Goal: Task Accomplishment & Management: Complete application form

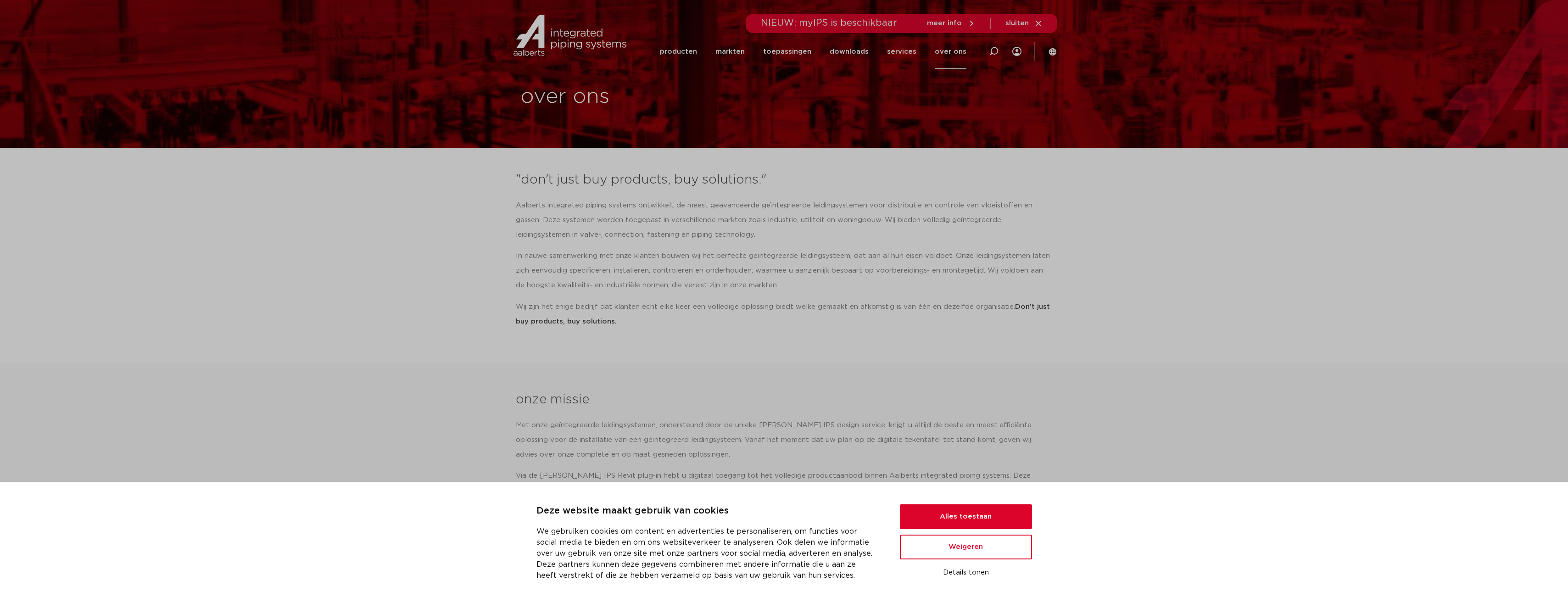
click at [957, 121] on div "over ons" at bounding box center [784, 74] width 1568 height 148
click at [953, 511] on button "Alles toestaan" at bounding box center [965, 517] width 132 height 25
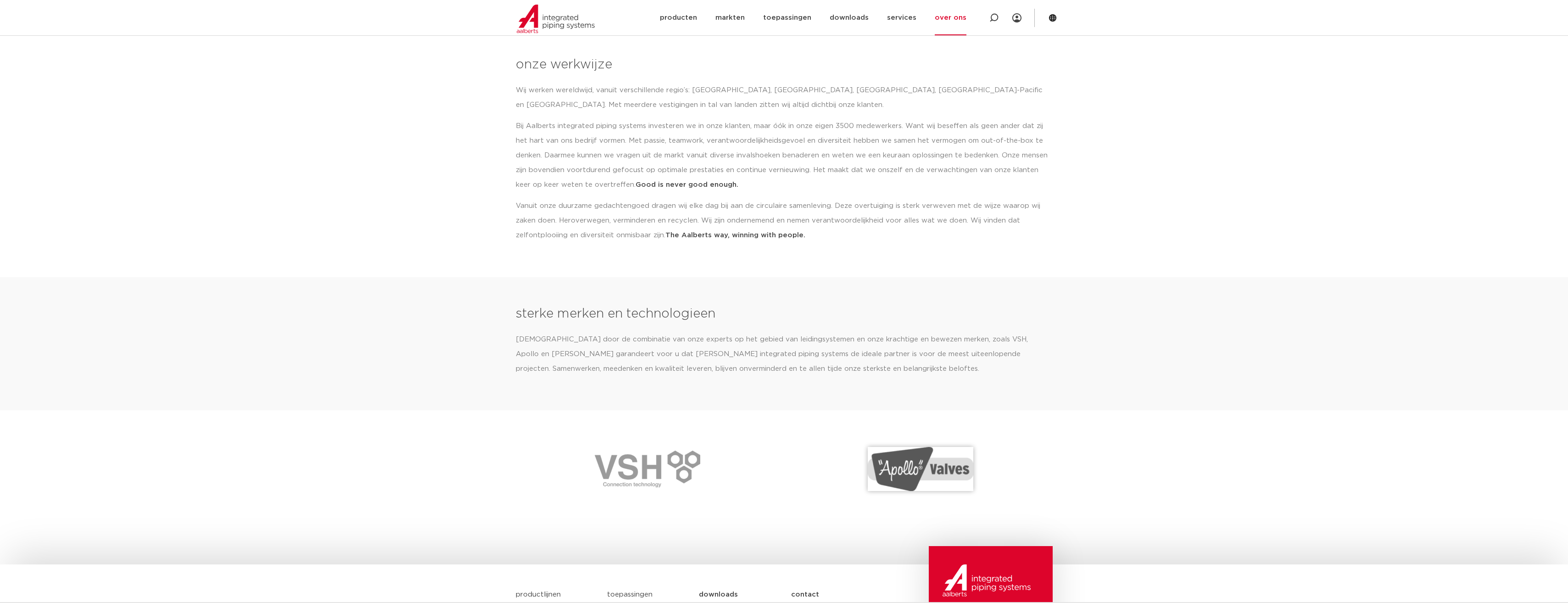
scroll to position [1180, 0]
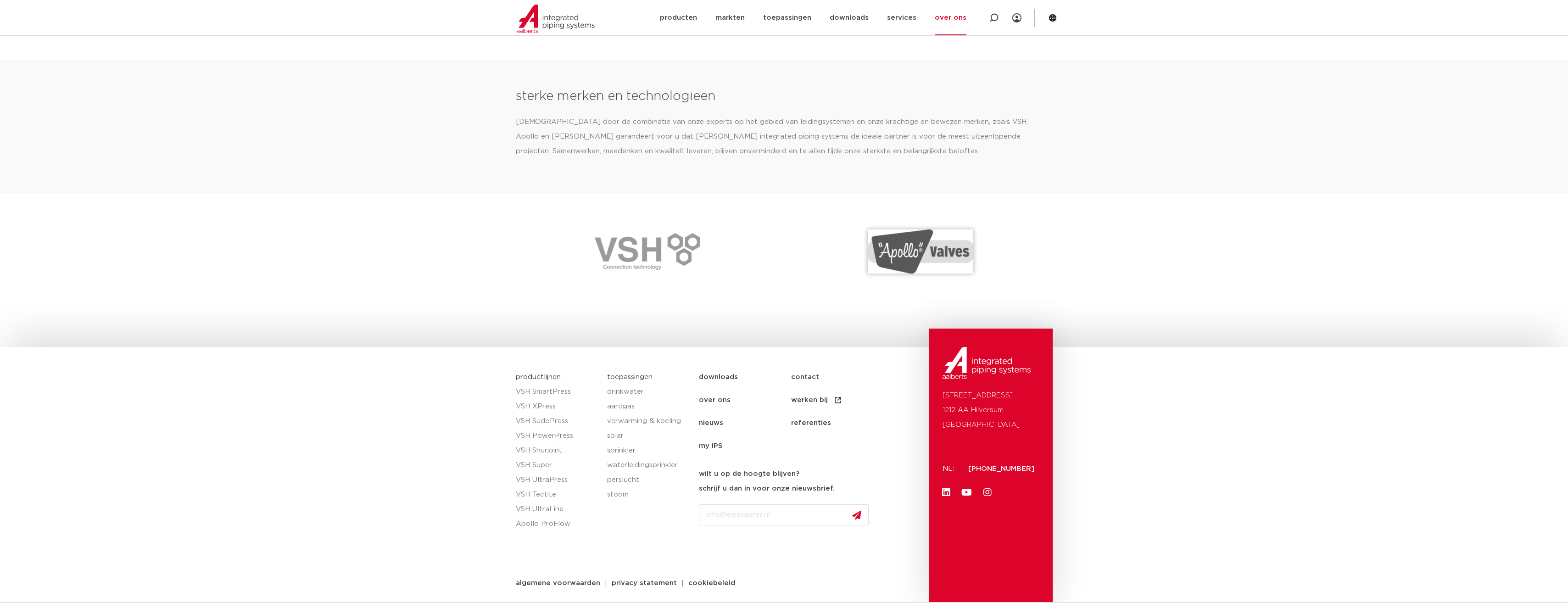
click at [805, 383] on link "contact" at bounding box center [838, 377] width 93 height 23
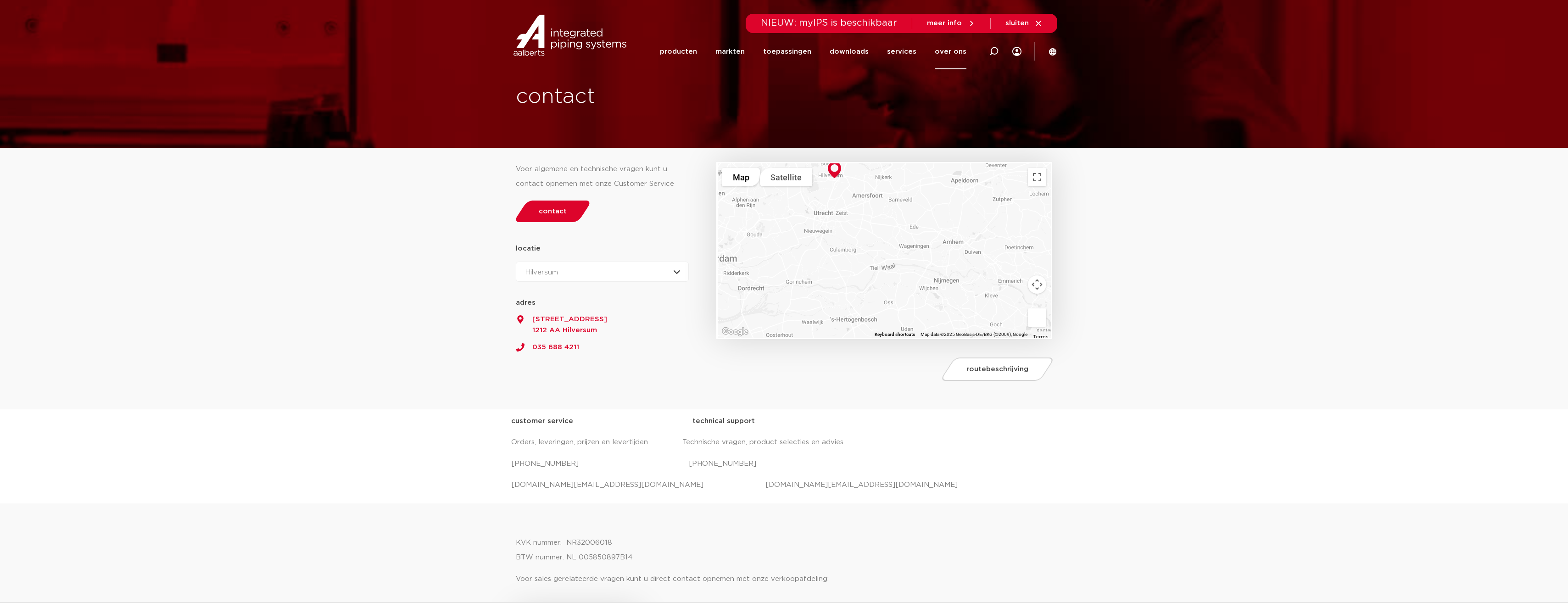
drag, startPoint x: 810, startPoint y: 308, endPoint x: 830, endPoint y: 211, distance: 99.0
click at [824, 197] on div at bounding box center [884, 250] width 333 height 174
drag, startPoint x: 789, startPoint y: 265, endPoint x: 863, endPoint y: 258, distance: 74.3
click at [863, 258] on div at bounding box center [884, 250] width 333 height 174
click at [947, 235] on div at bounding box center [884, 250] width 333 height 174
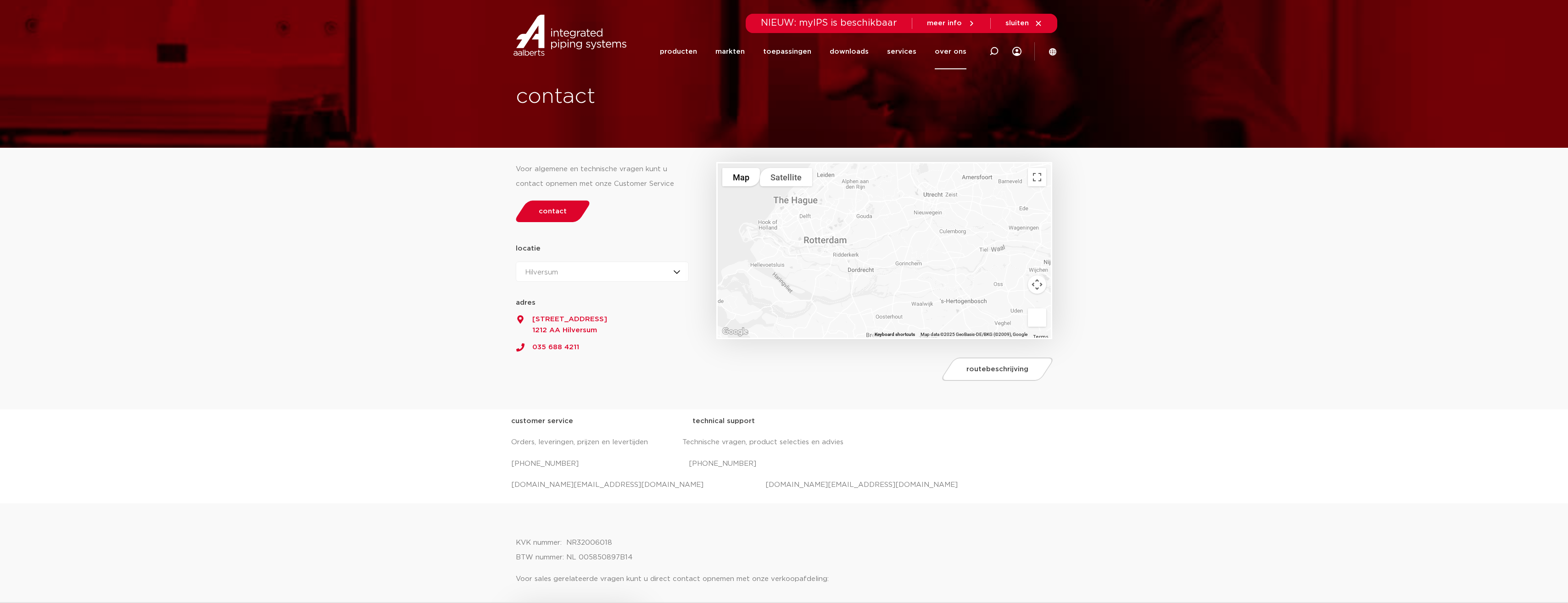
click at [949, 232] on div at bounding box center [884, 250] width 333 height 174
click at [616, 242] on div "locatie Hilversum Zeewolde Hilversum Hilversum Zeewolde 52.2195769 5.1900583 ad…" at bounding box center [602, 293] width 173 height 102
drag, startPoint x: 767, startPoint y: 303, endPoint x: 853, endPoint y: 391, distance: 123.0
click at [853, 391] on section "Voor algemene en technische vragen kunt u contact opnemen met onze Customer Ser…" at bounding box center [784, 279] width 1568 height 261
click at [585, 263] on div "Hilversum Hilversum Zeewolde" at bounding box center [602, 271] width 173 height 20
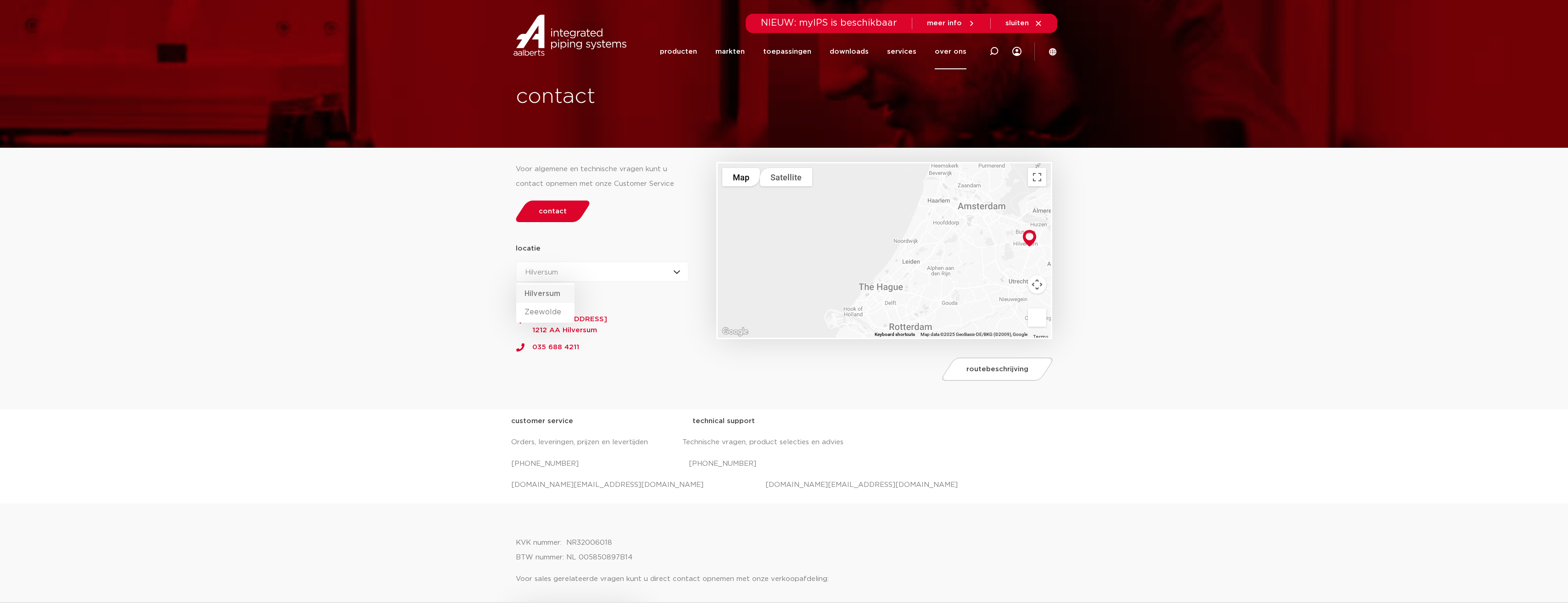
click at [554, 296] on li "Hilversum" at bounding box center [545, 293] width 58 height 18
drag, startPoint x: 613, startPoint y: 285, endPoint x: 595, endPoint y: 293, distance: 19.7
click at [614, 285] on div "52.2195769 5.1900583 adres [STREET_ADDRESS] 035 688 4211 52.3636863 5.5111327 a…" at bounding box center [602, 313] width 173 height 62
click at [615, 272] on div "Hilversum Hilversum Zeewolde" at bounding box center [602, 271] width 173 height 20
click at [553, 315] on li "Zeewolde" at bounding box center [545, 312] width 58 height 18
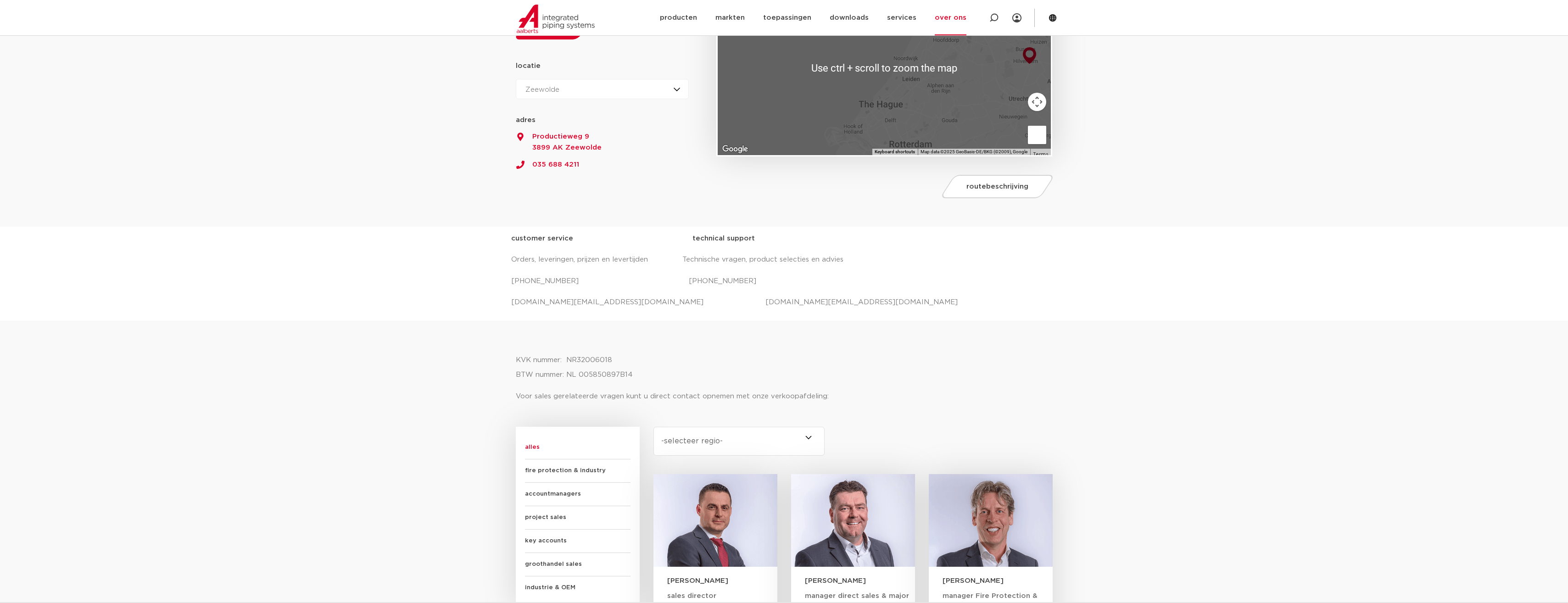
scroll to position [184, 0]
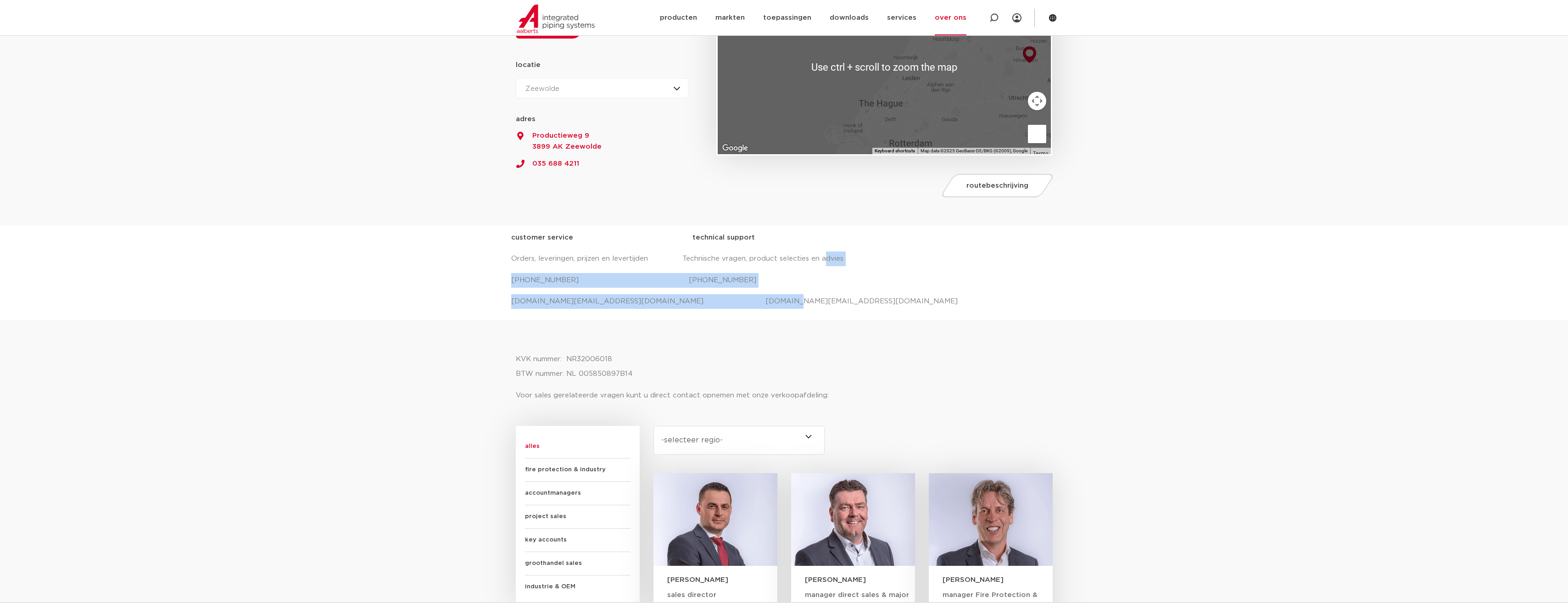
drag, startPoint x: 822, startPoint y: 261, endPoint x: 742, endPoint y: 290, distance: 85.1
click at [742, 290] on div "customer service technical support Orders, leveringen, prijzen en levertijden T…" at bounding box center [784, 269] width 546 height 78
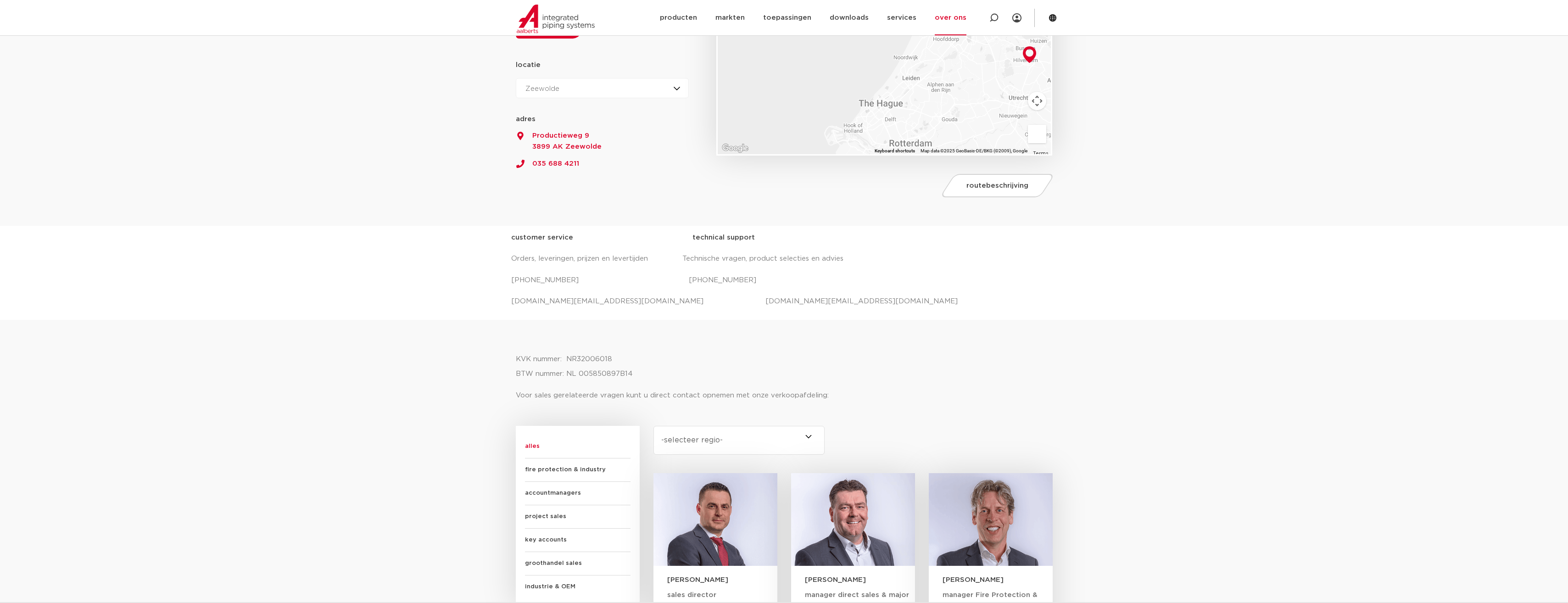
click at [613, 212] on section "Voor algemene en technische vragen kunt u contact opnemen met onze Customer Ser…" at bounding box center [784, 95] width 1568 height 261
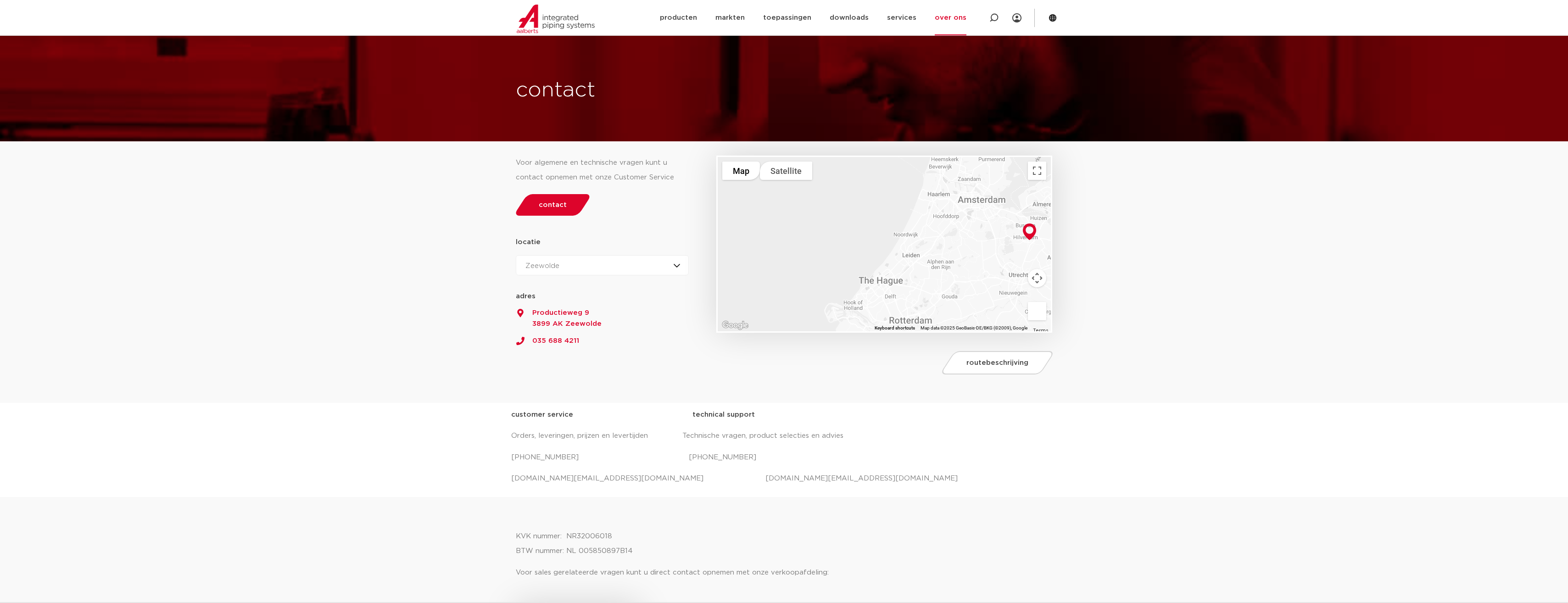
scroll to position [0, 0]
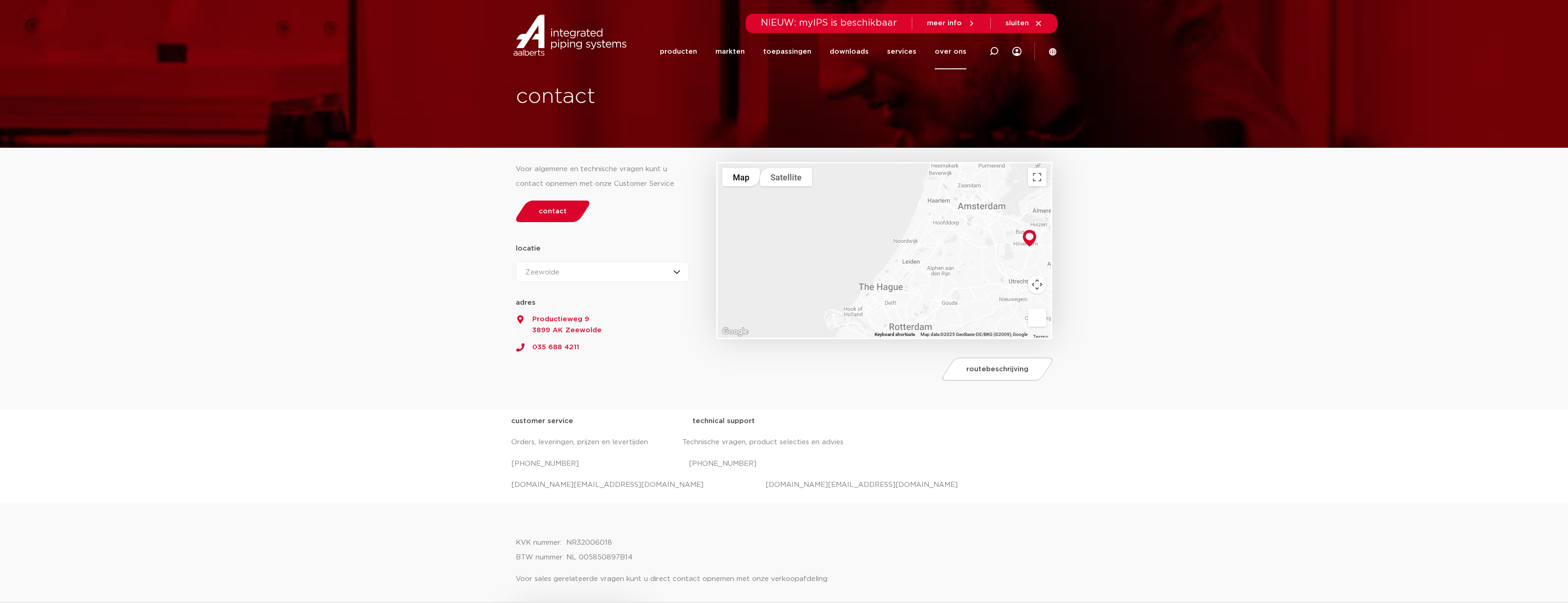
click at [961, 51] on link "over ons" at bounding box center [951, 52] width 32 height 35
click at [963, 117] on link "people & culture" at bounding box center [964, 115] width 85 height 18
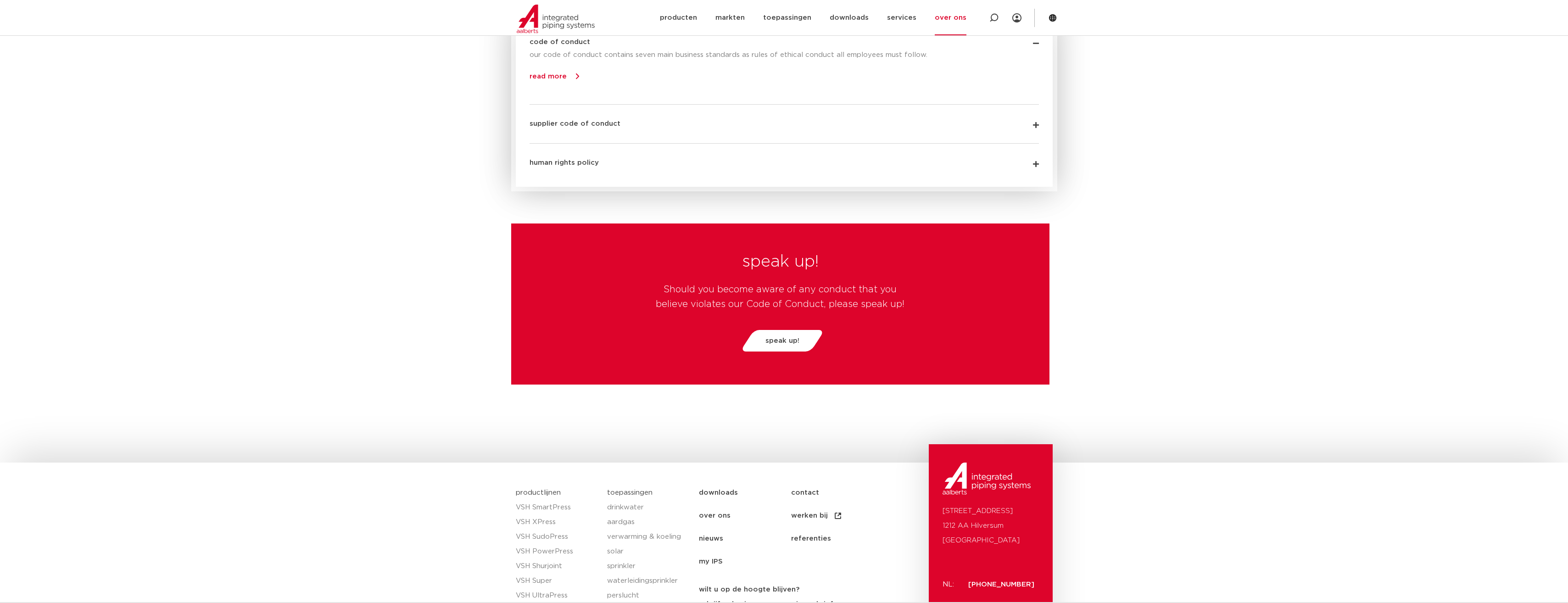
scroll to position [2232, 0]
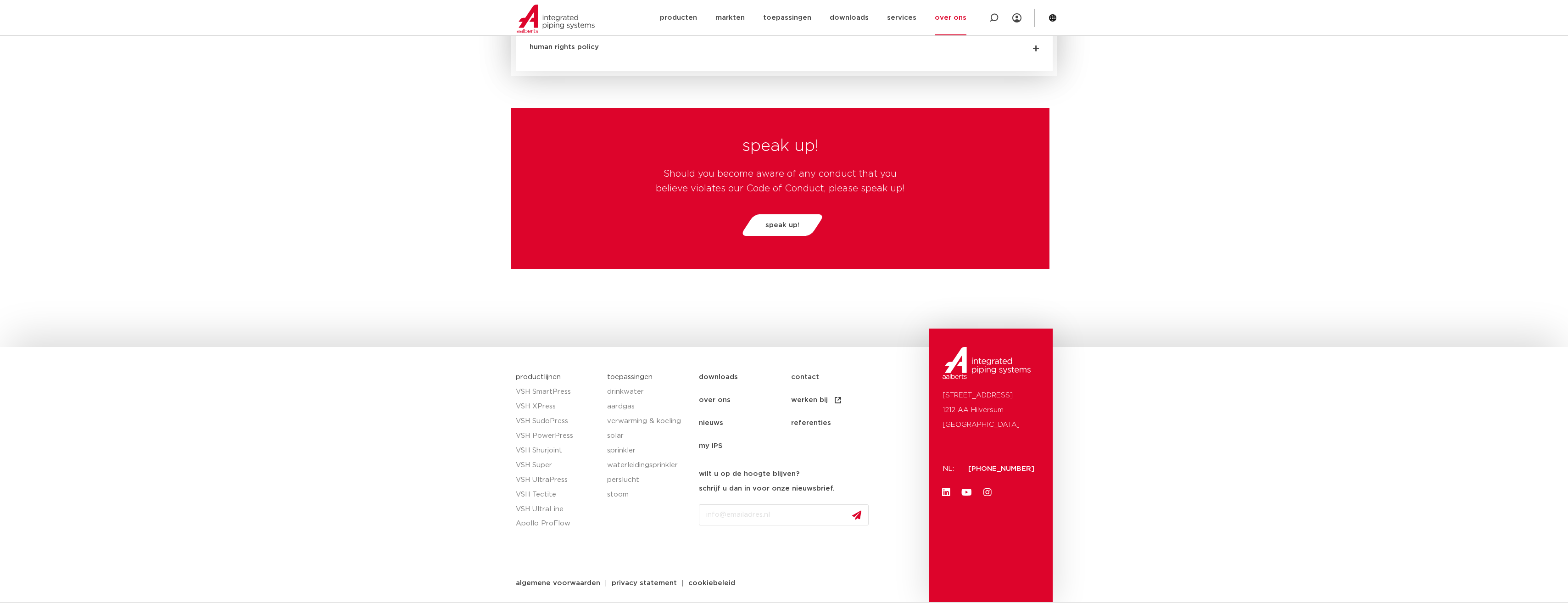
click at [800, 374] on link "contact" at bounding box center [838, 377] width 93 height 23
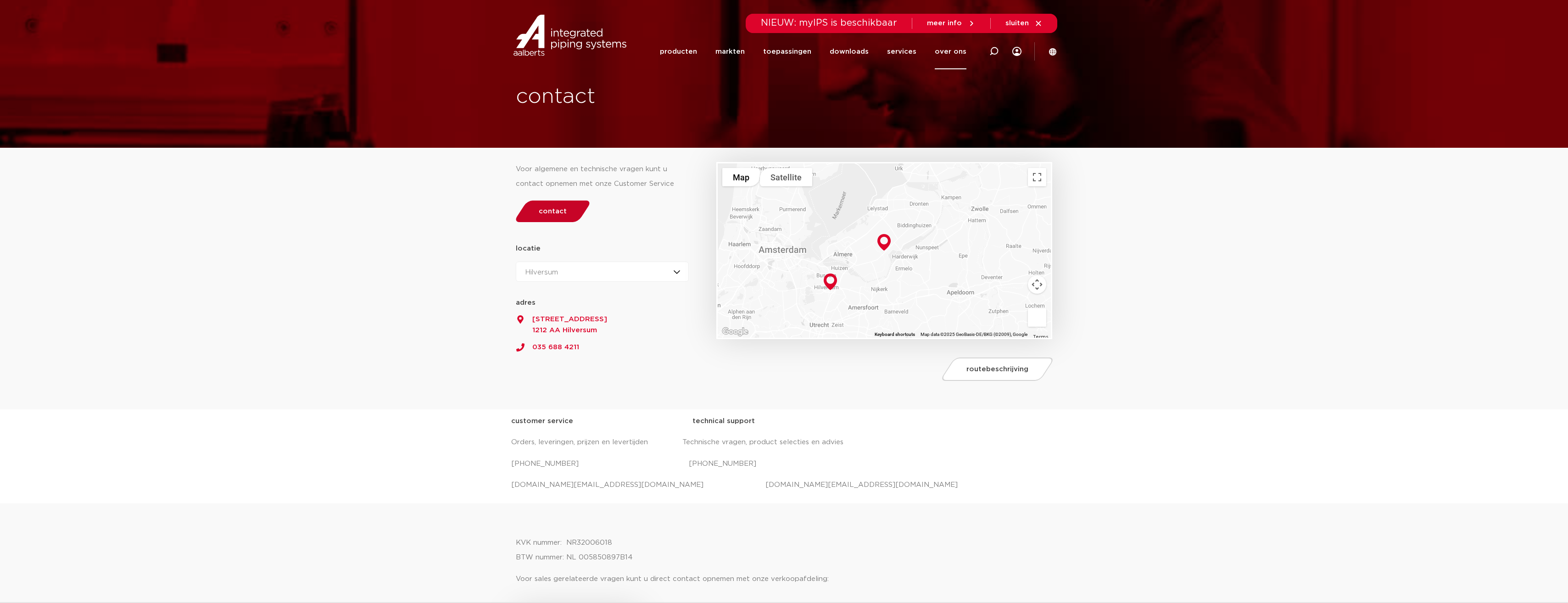
click at [567, 212] on link "contact" at bounding box center [553, 211] width 79 height 21
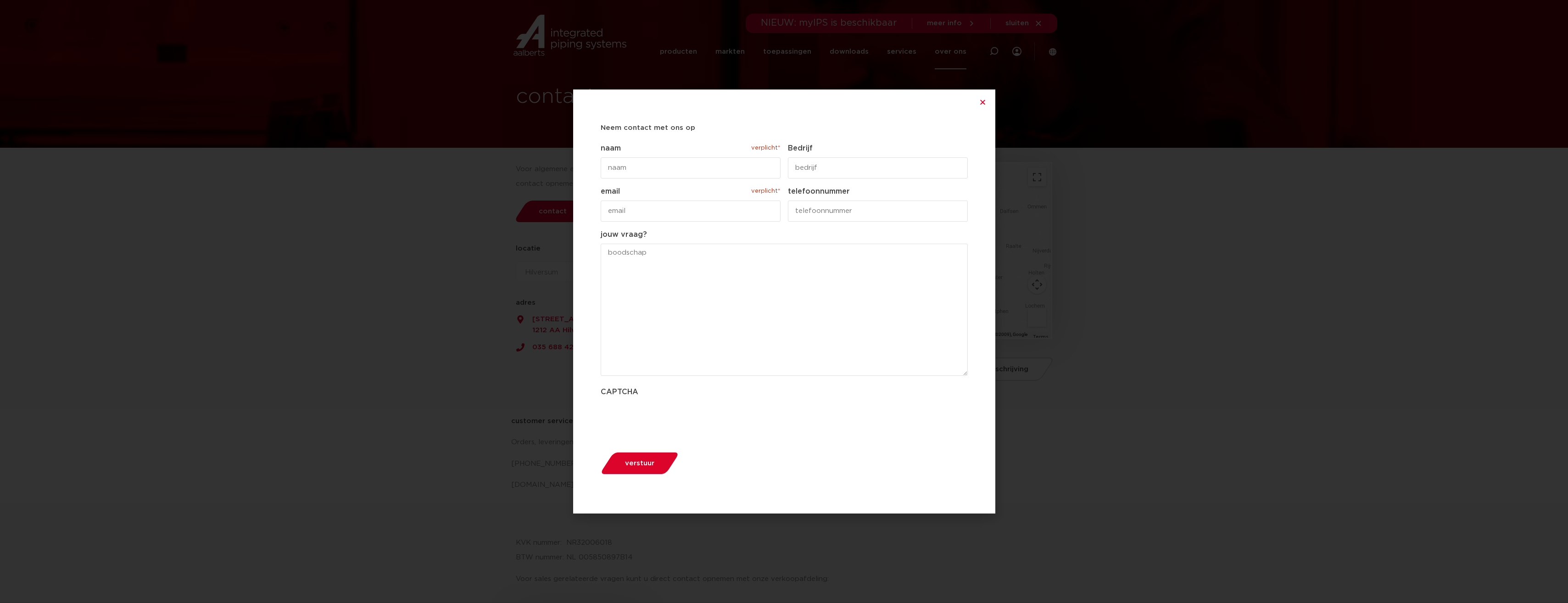
click at [657, 167] on input "naam verplicht*" at bounding box center [691, 168] width 180 height 21
type input "Gerard"
click at [692, 212] on input "email verplicht*" at bounding box center [691, 211] width 180 height 21
type input "Gerardblezer74@gmail.com"
click at [724, 335] on textarea "jouw vraag?" at bounding box center [784, 309] width 367 height 132
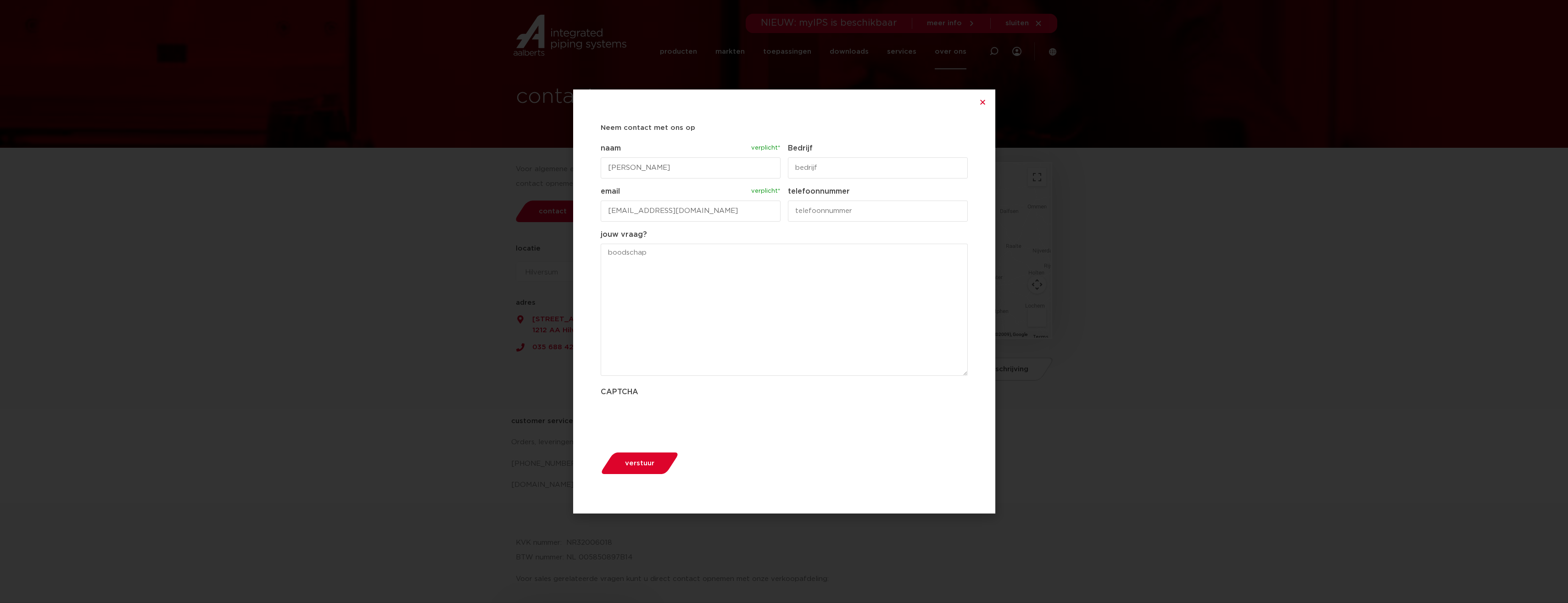
click at [779, 261] on textarea "jouw vraag?" at bounding box center [784, 309] width 367 height 132
type textarea "H"
type textarea "Hi team, Graag kom ik in contact met Peter broest, heb je een telefoonnummer vo…"
click at [634, 463] on span "verstuur" at bounding box center [640, 462] width 29 height 7
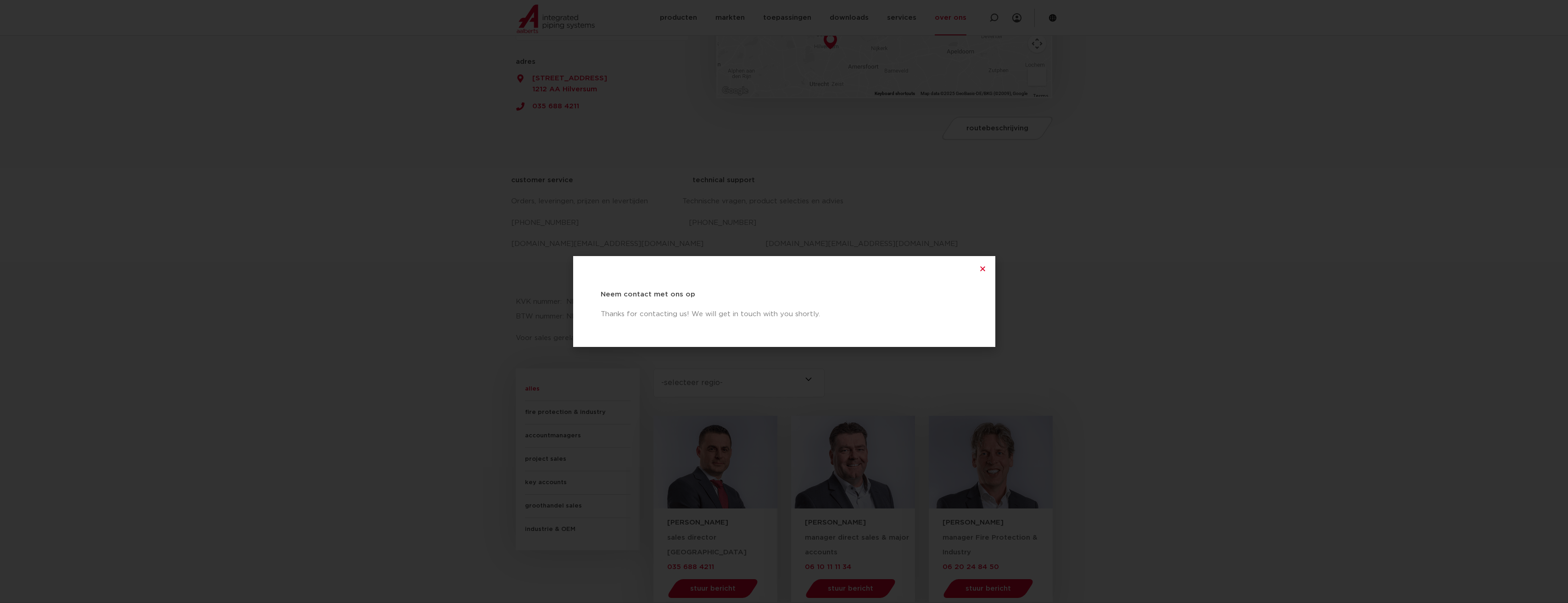
scroll to position [263, 0]
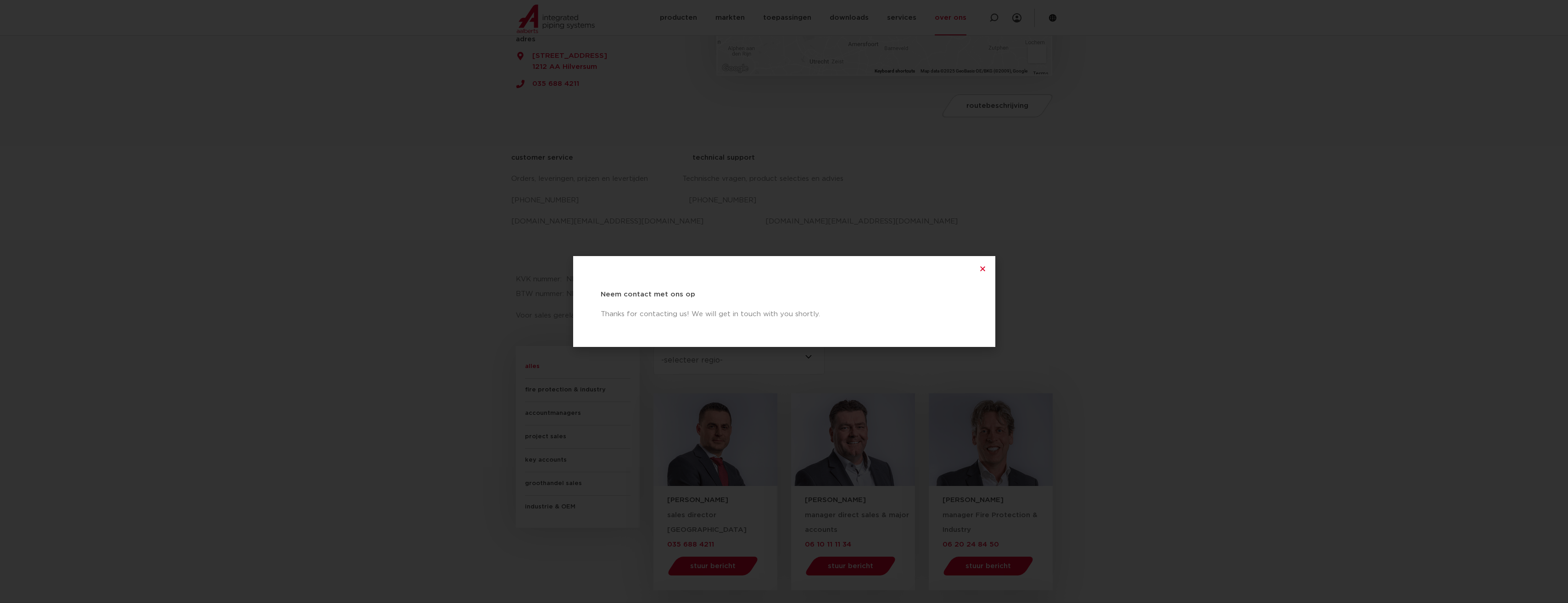
click at [987, 270] on div "Neem contact met ons op Thanks for contacting us! We will get in touch with you…" at bounding box center [785, 301] width 422 height 91
click at [983, 265] on icon "Close" at bounding box center [982, 268] width 7 height 7
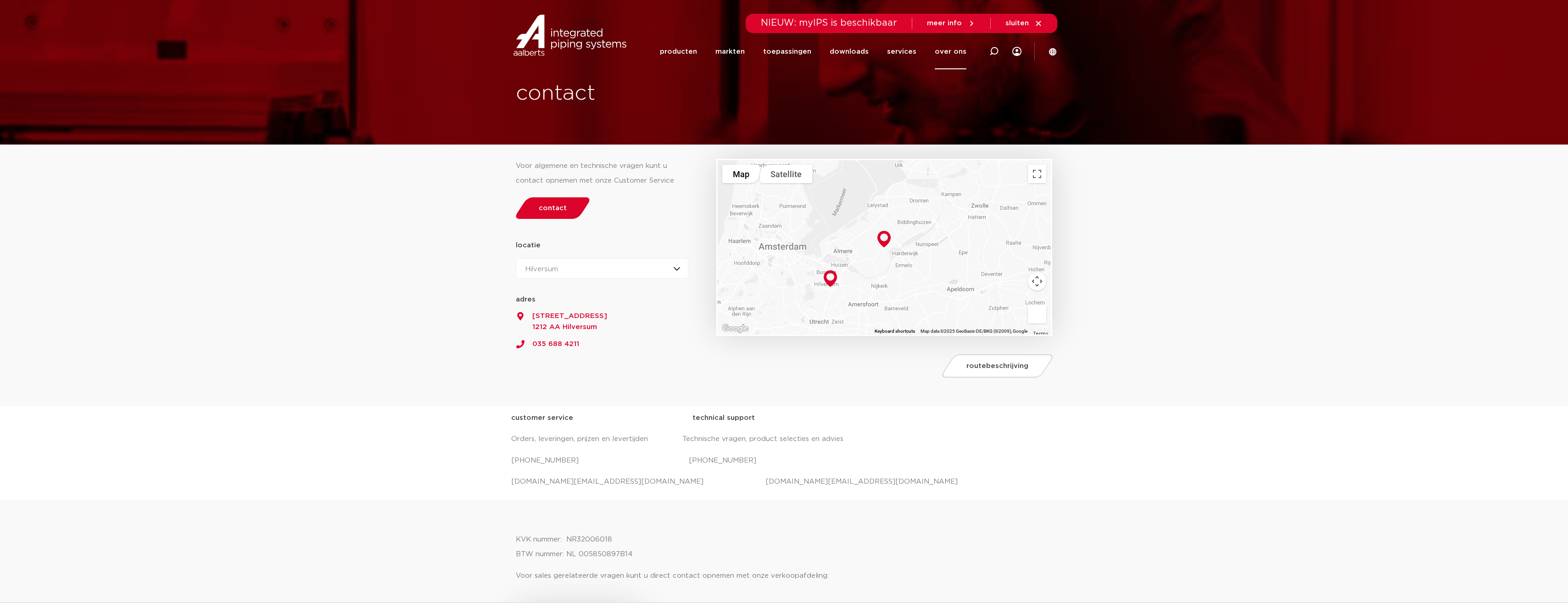
scroll to position [0, 0]
